Goal: Information Seeking & Learning: Learn about a topic

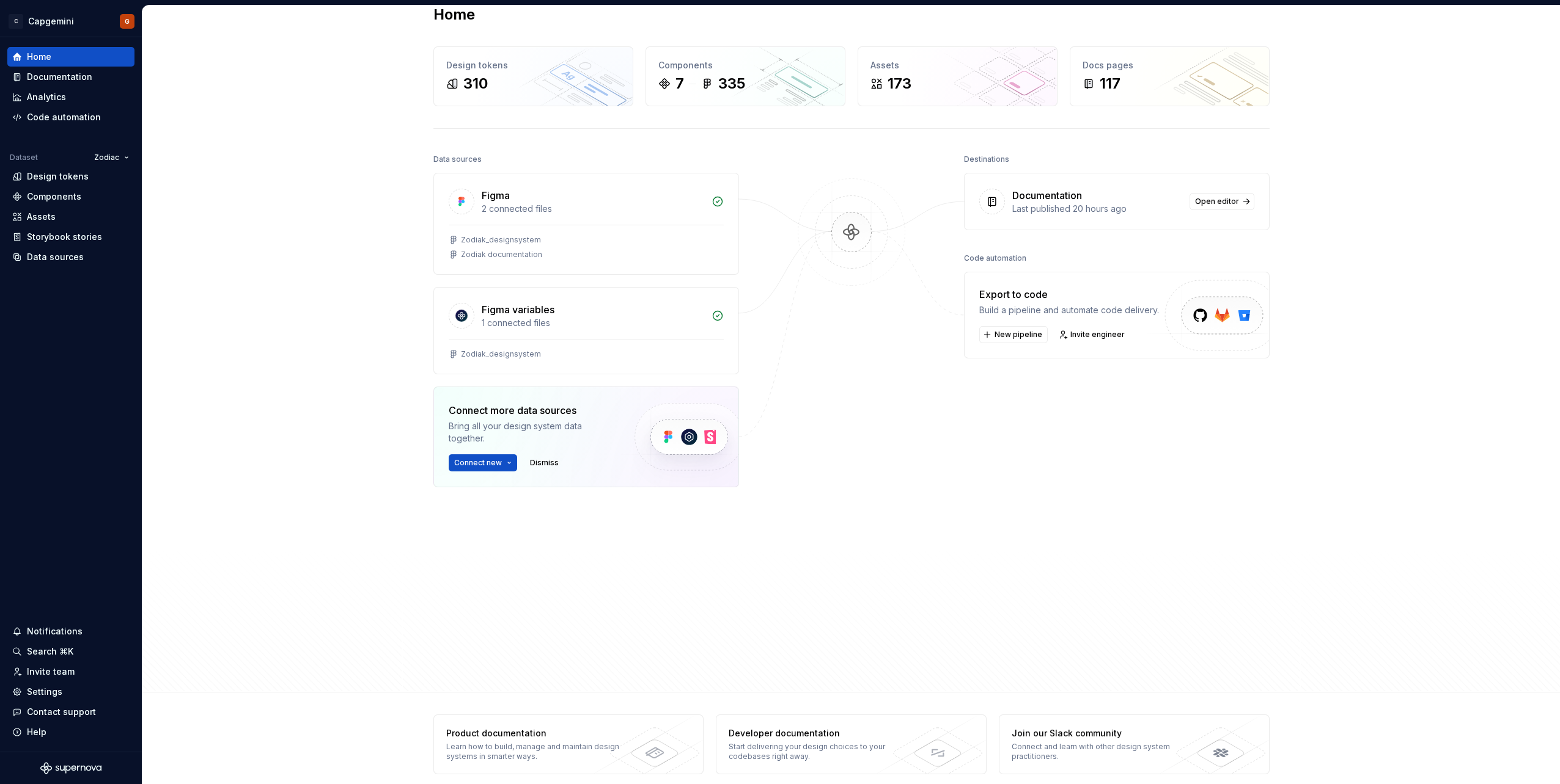
scroll to position [35, 0]
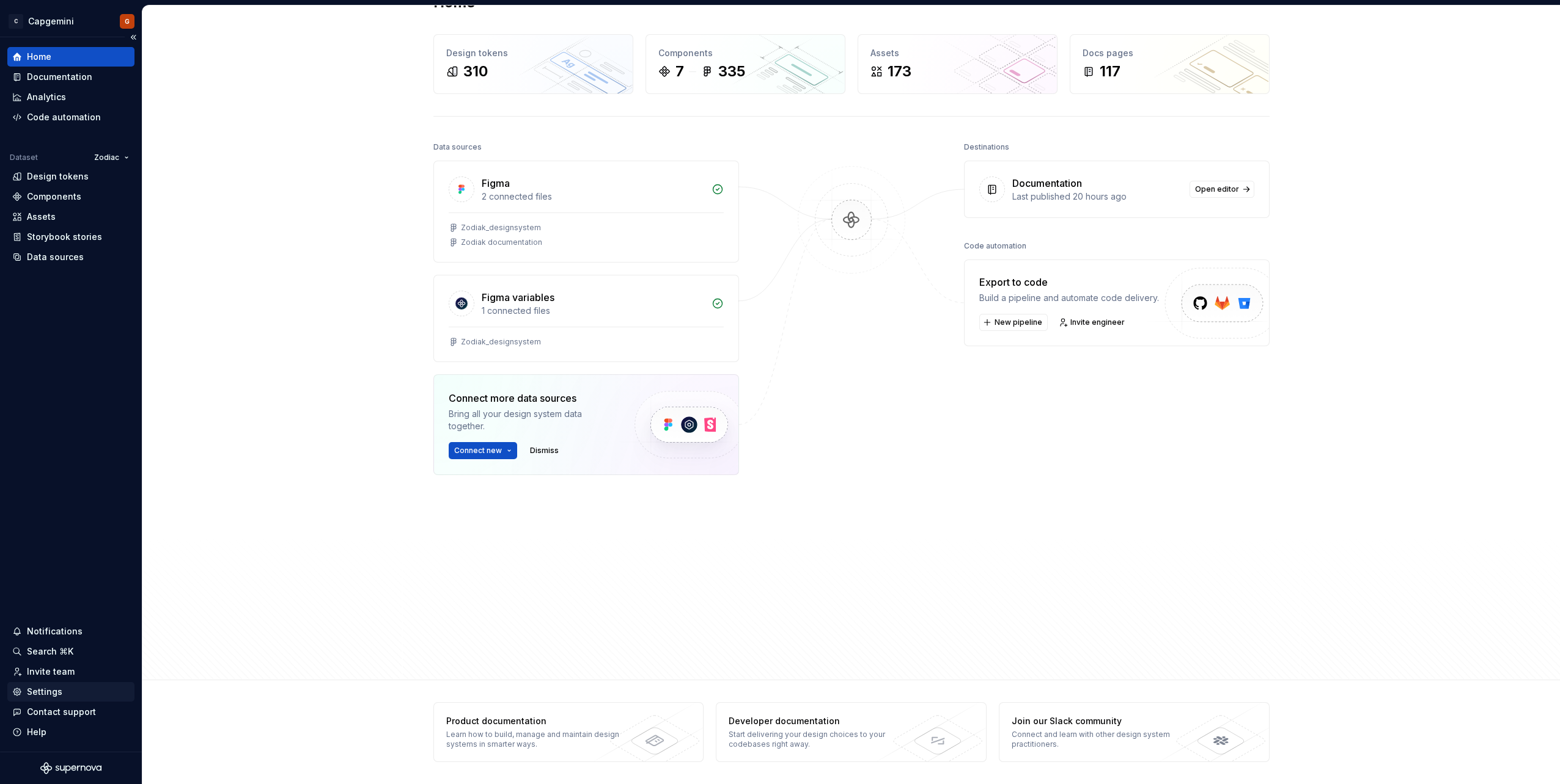
click at [42, 699] on div "Settings" at bounding box center [71, 692] width 127 height 19
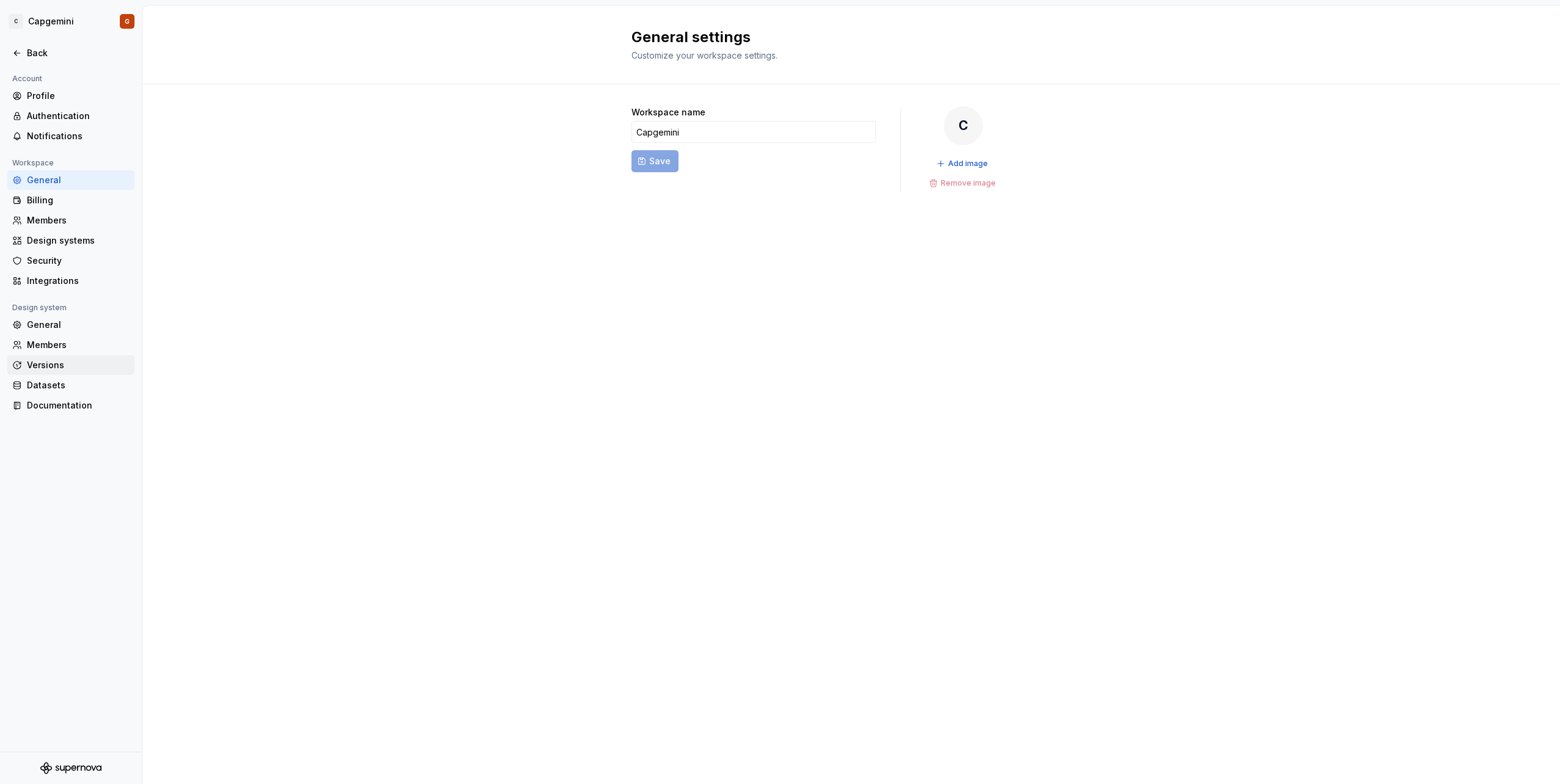
click at [53, 357] on div "Versions" at bounding box center [71, 365] width 127 height 19
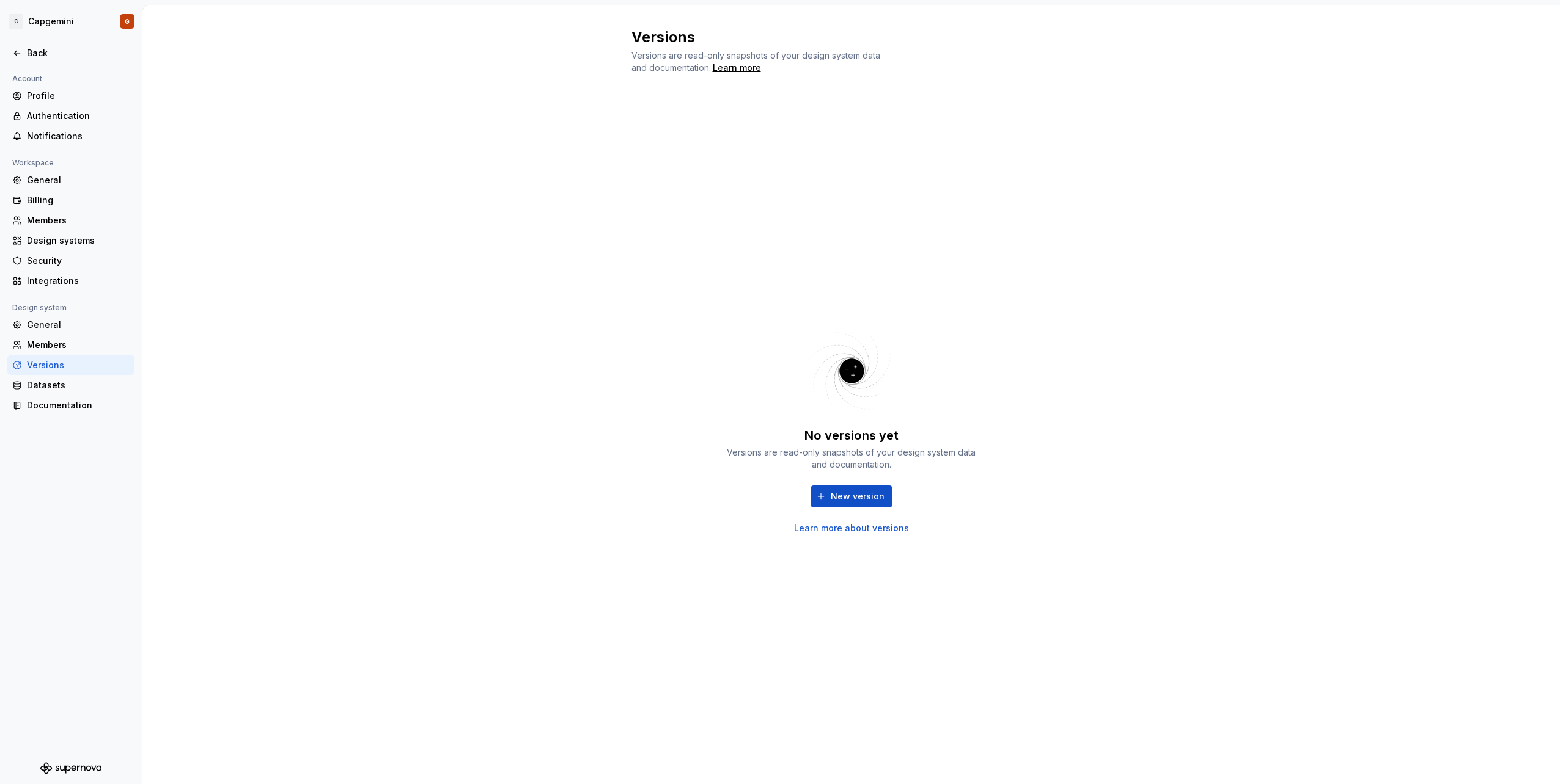
click at [881, 529] on link "Learn more about versions" at bounding box center [852, 528] width 115 height 12
